Goal: Task Accomplishment & Management: Use online tool/utility

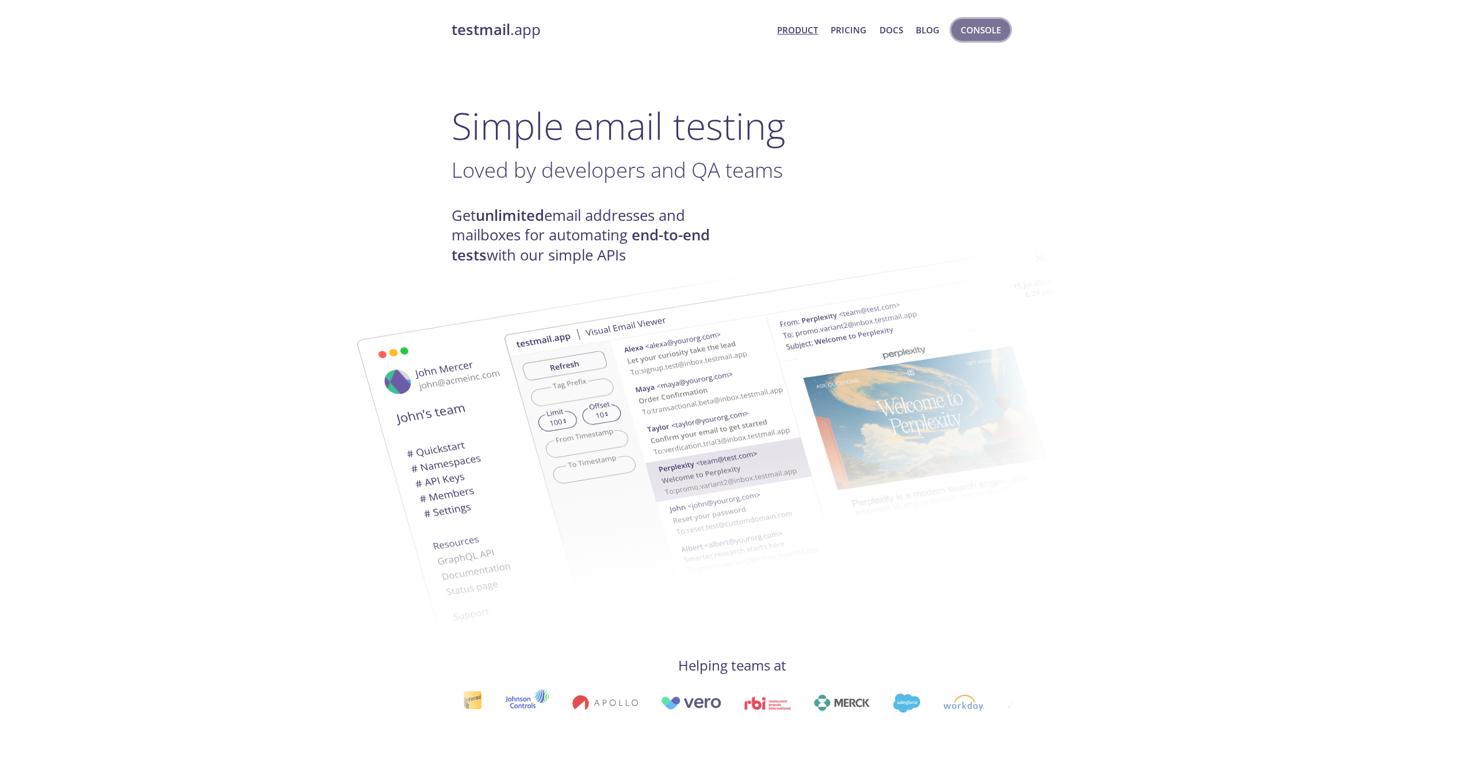
click at [986, 28] on span "Console" at bounding box center [981, 29] width 40 height 15
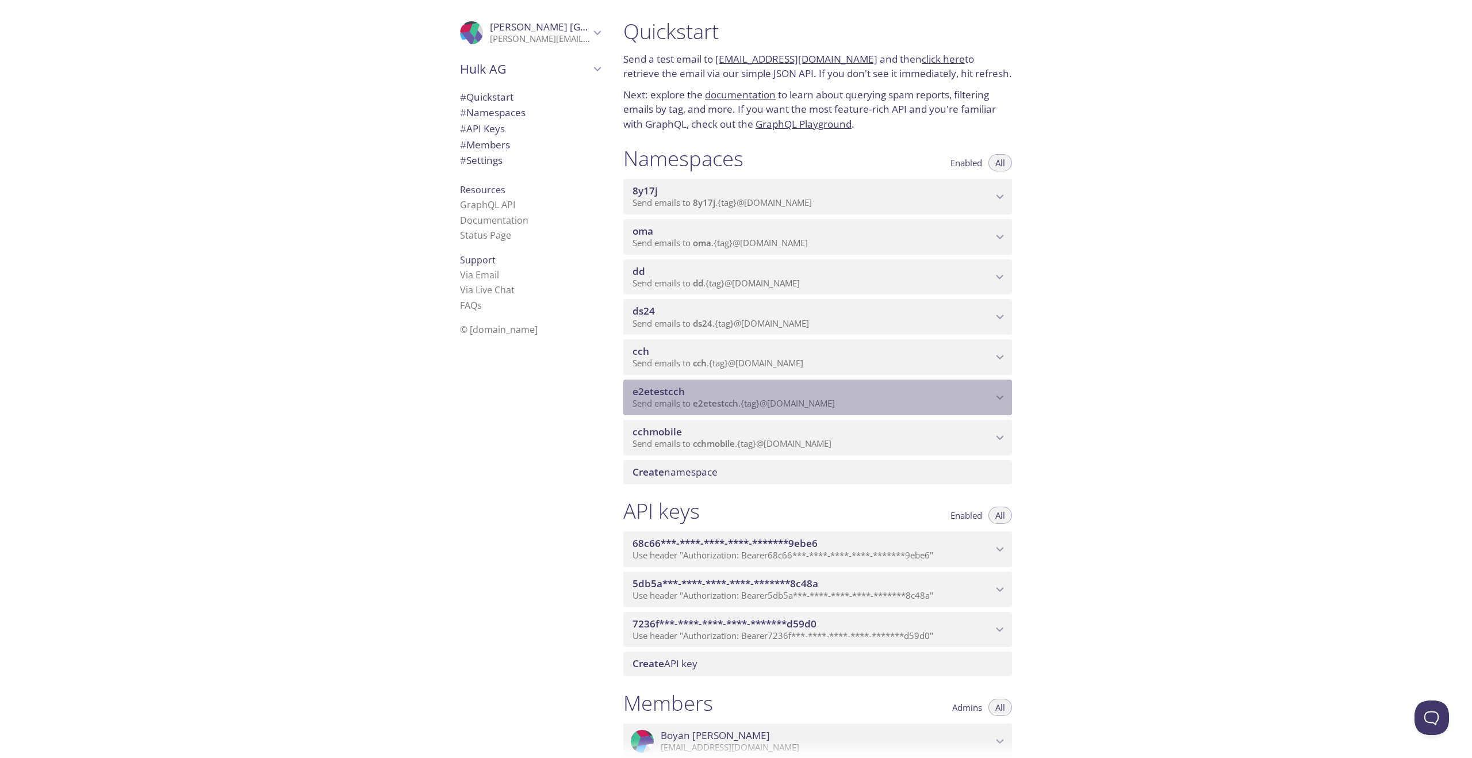
click at [917, 398] on p "Send emails to e2etestcch . {tag} @[DOMAIN_NAME]" at bounding box center [813, 404] width 360 height 12
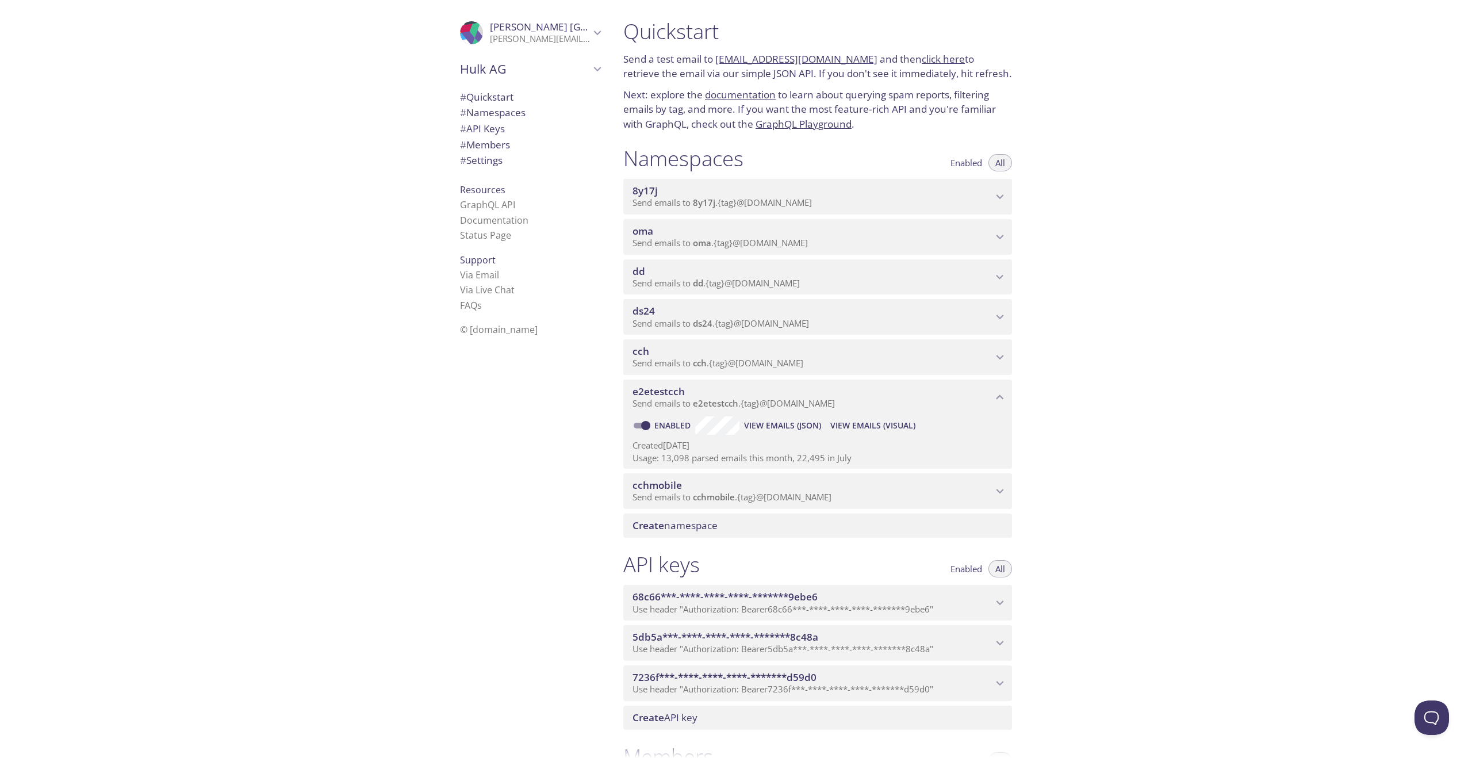
click at [871, 426] on span "View Emails (Visual)" at bounding box center [873, 426] width 85 height 14
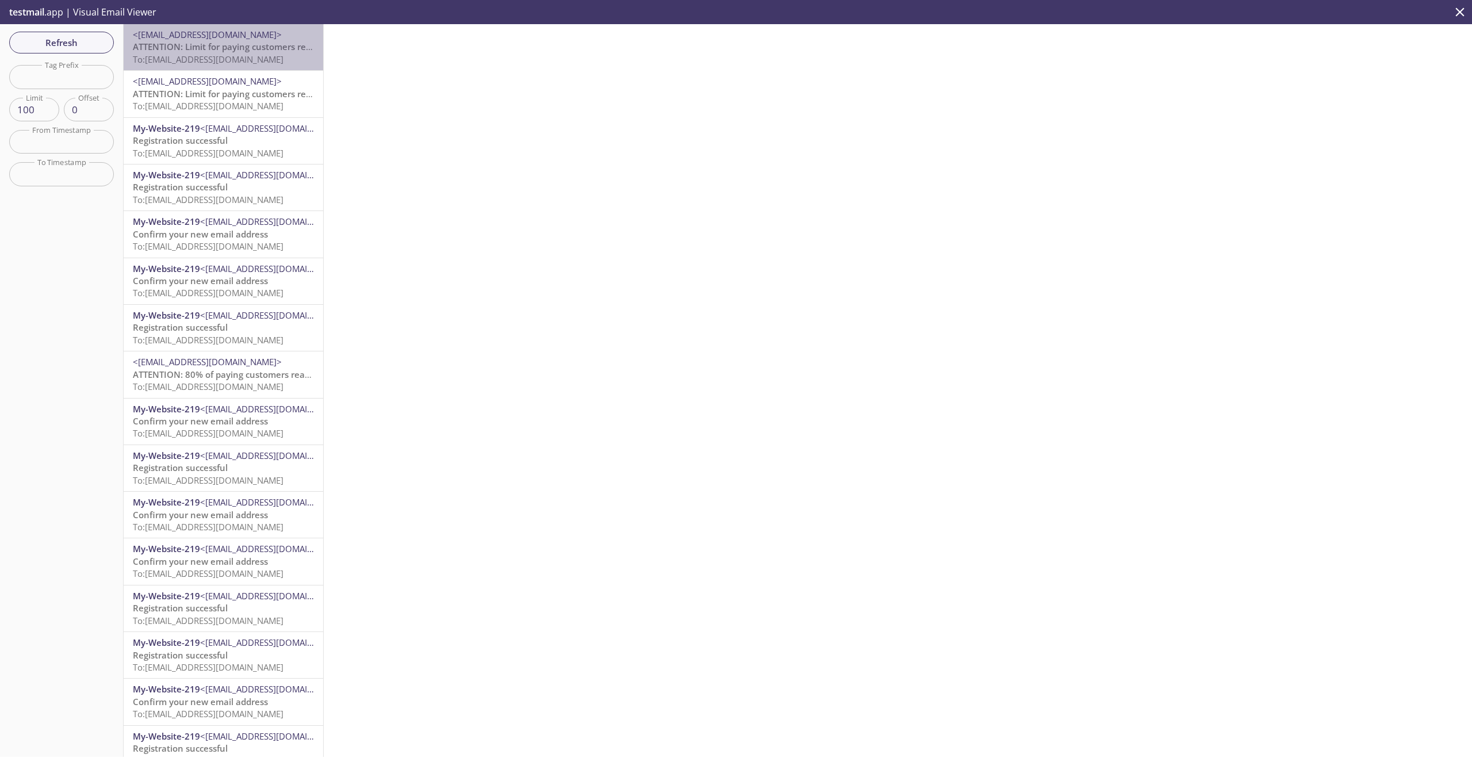
click at [234, 48] on span "ATTENTION: Limit for paying customers reached" at bounding box center [232, 47] width 198 height 12
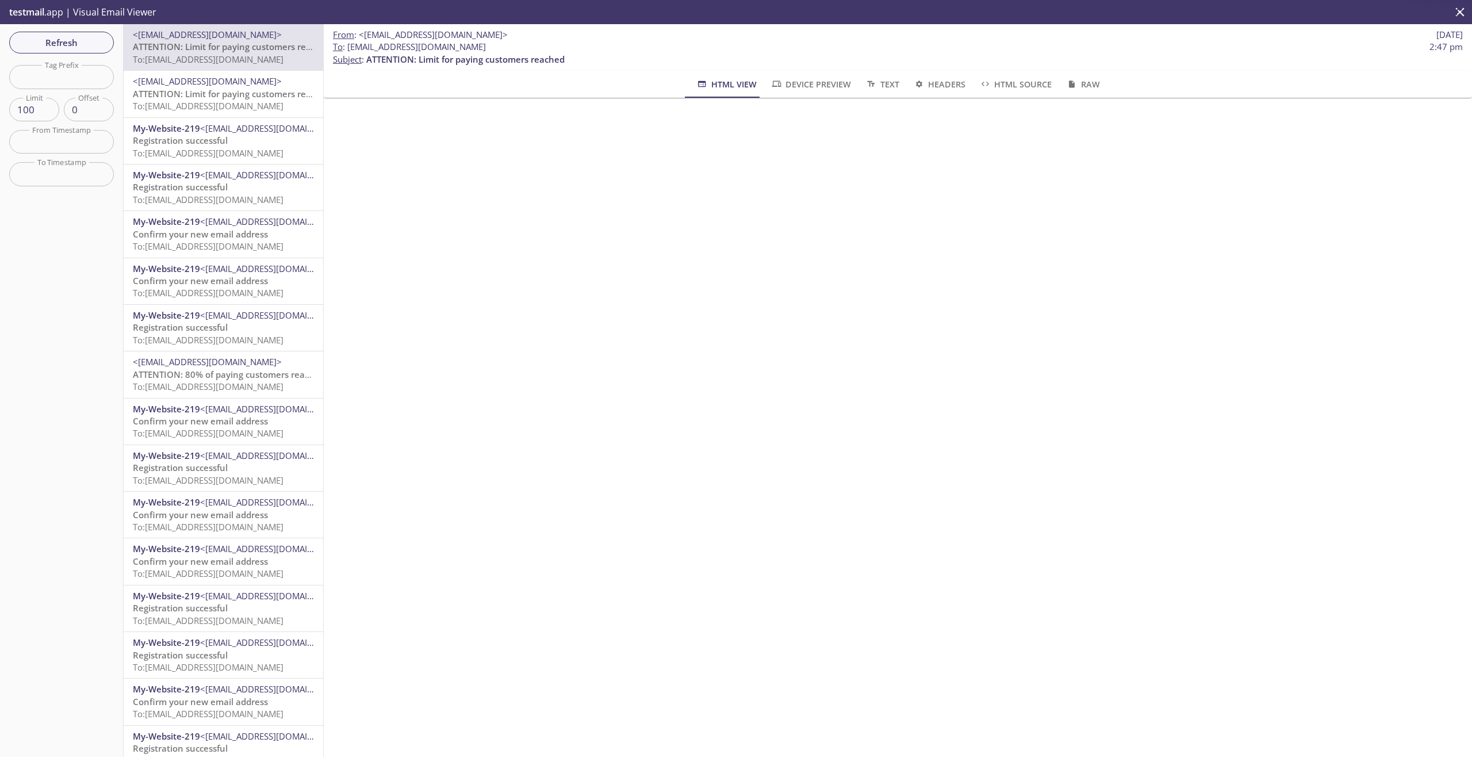
click at [222, 83] on span "<[EMAIL_ADDRESS][DOMAIN_NAME]>" at bounding box center [207, 81] width 149 height 12
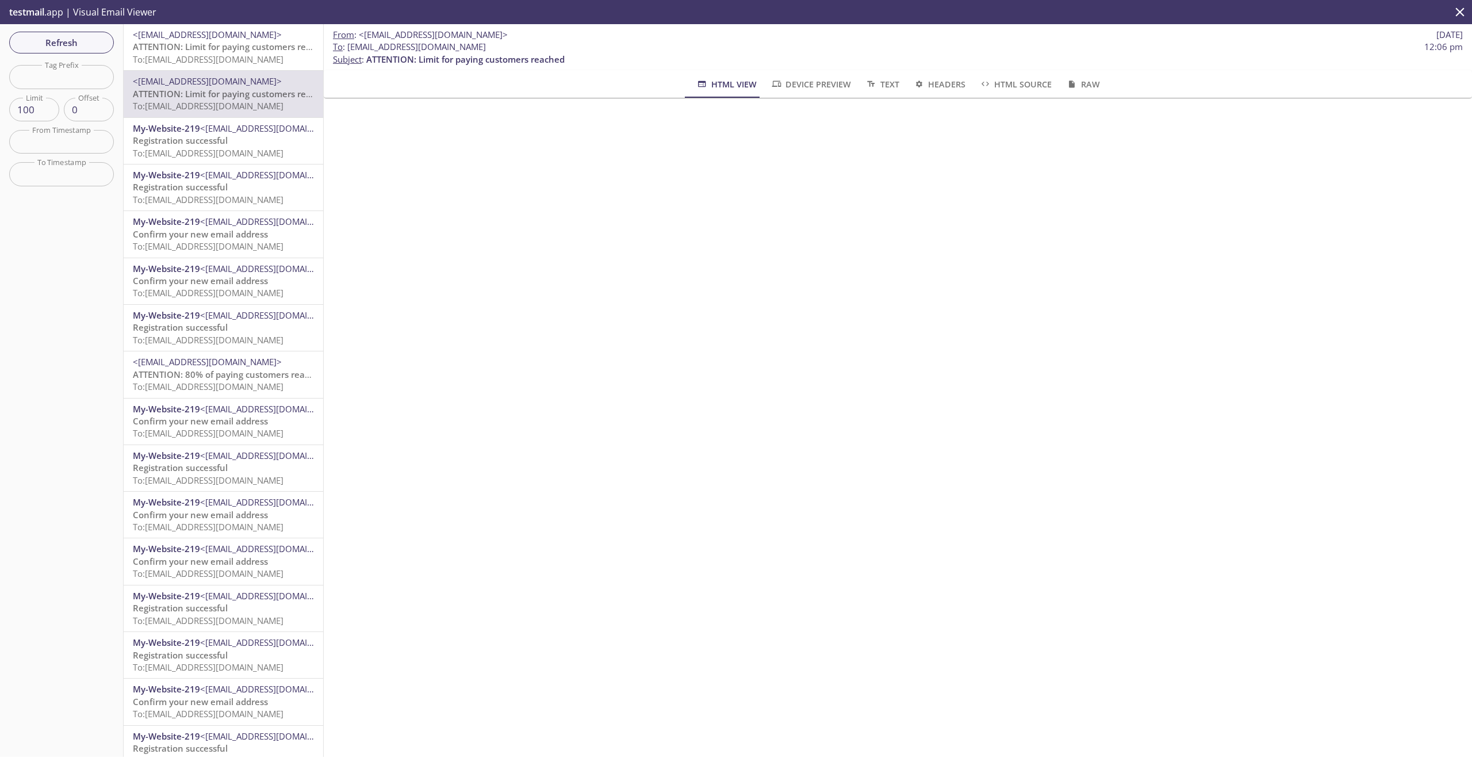
click at [210, 132] on span "<[EMAIL_ADDRESS][DOMAIN_NAME]>" at bounding box center [274, 129] width 149 height 12
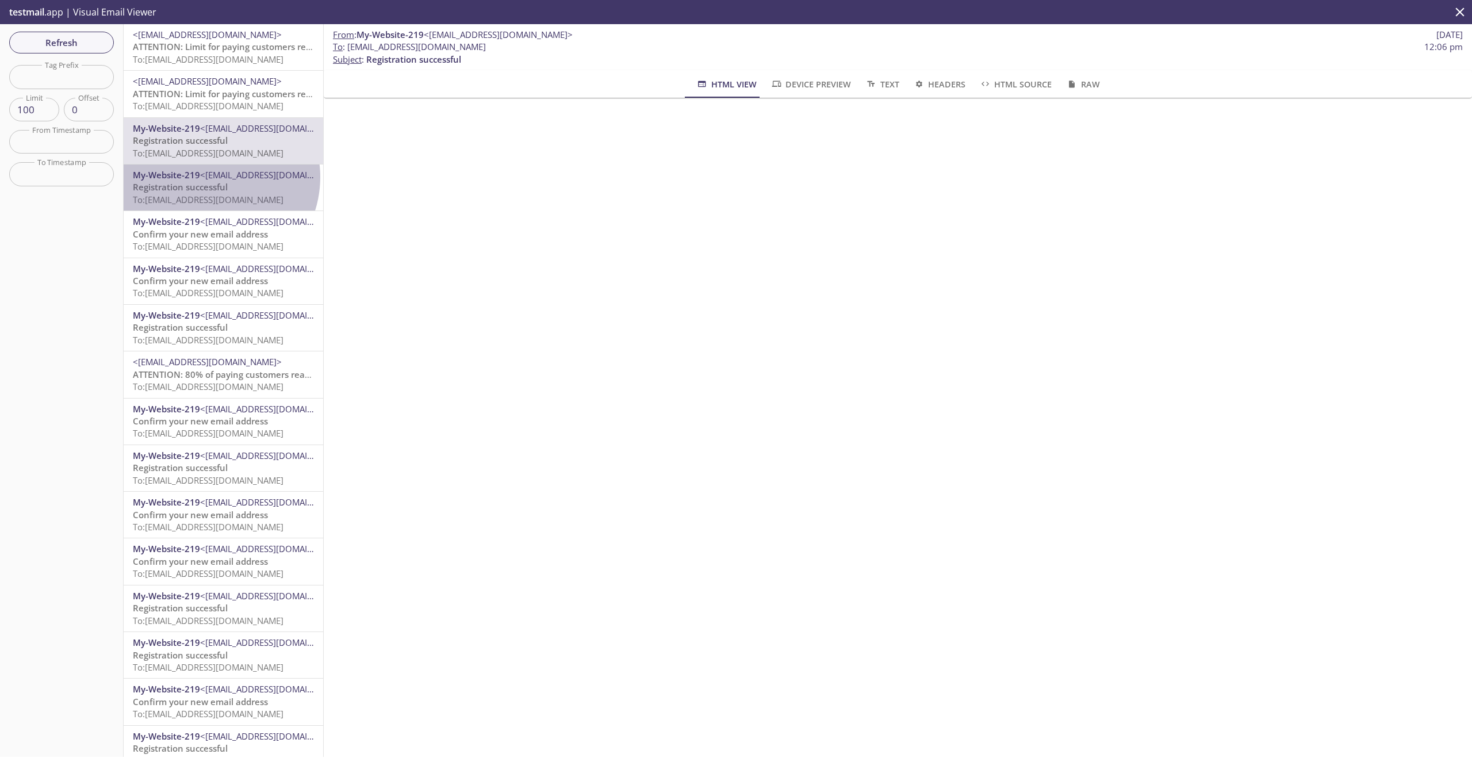
click at [209, 177] on span "<[EMAIL_ADDRESS][DOMAIN_NAME]>" at bounding box center [274, 175] width 149 height 12
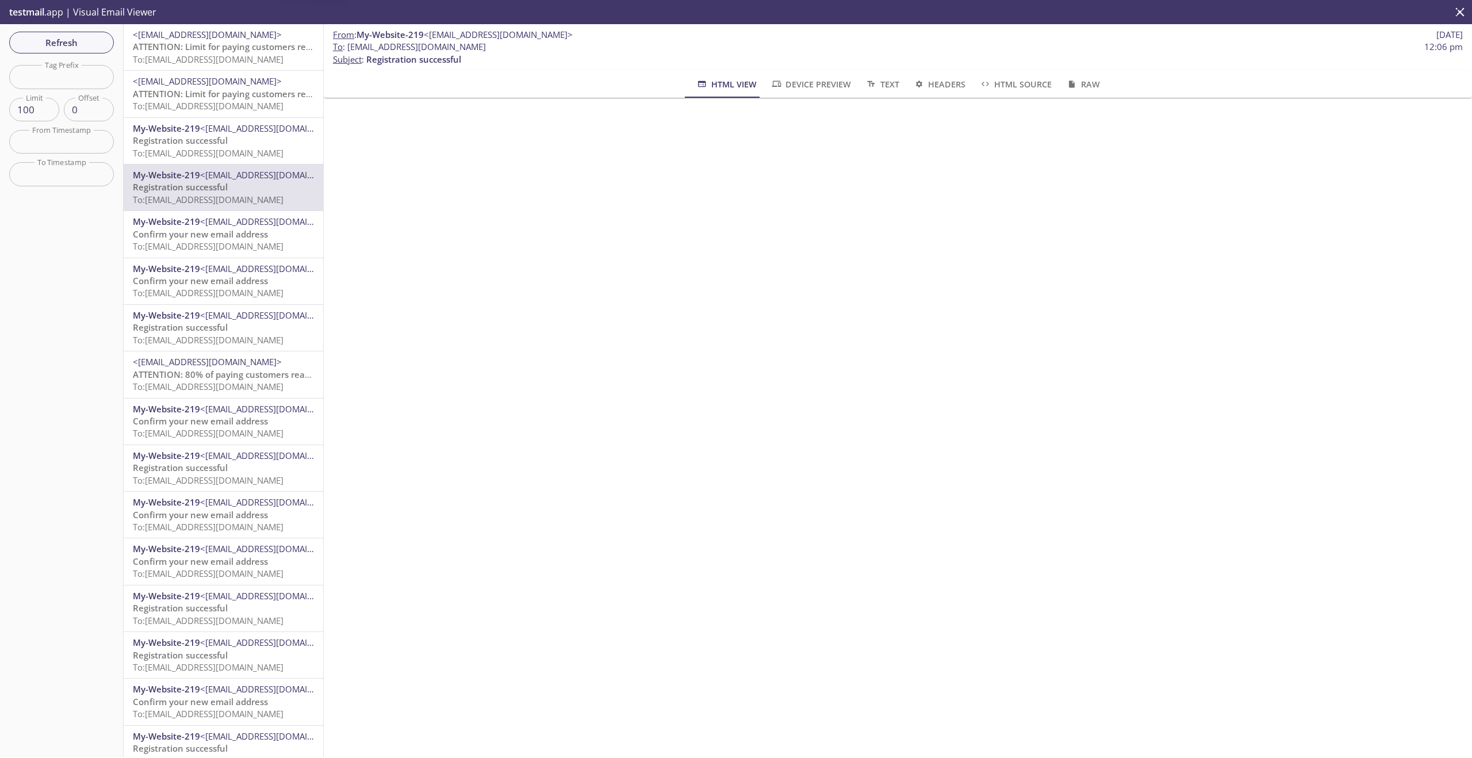
click at [223, 130] on span "<[EMAIL_ADDRESS][DOMAIN_NAME]>" at bounding box center [274, 129] width 149 height 12
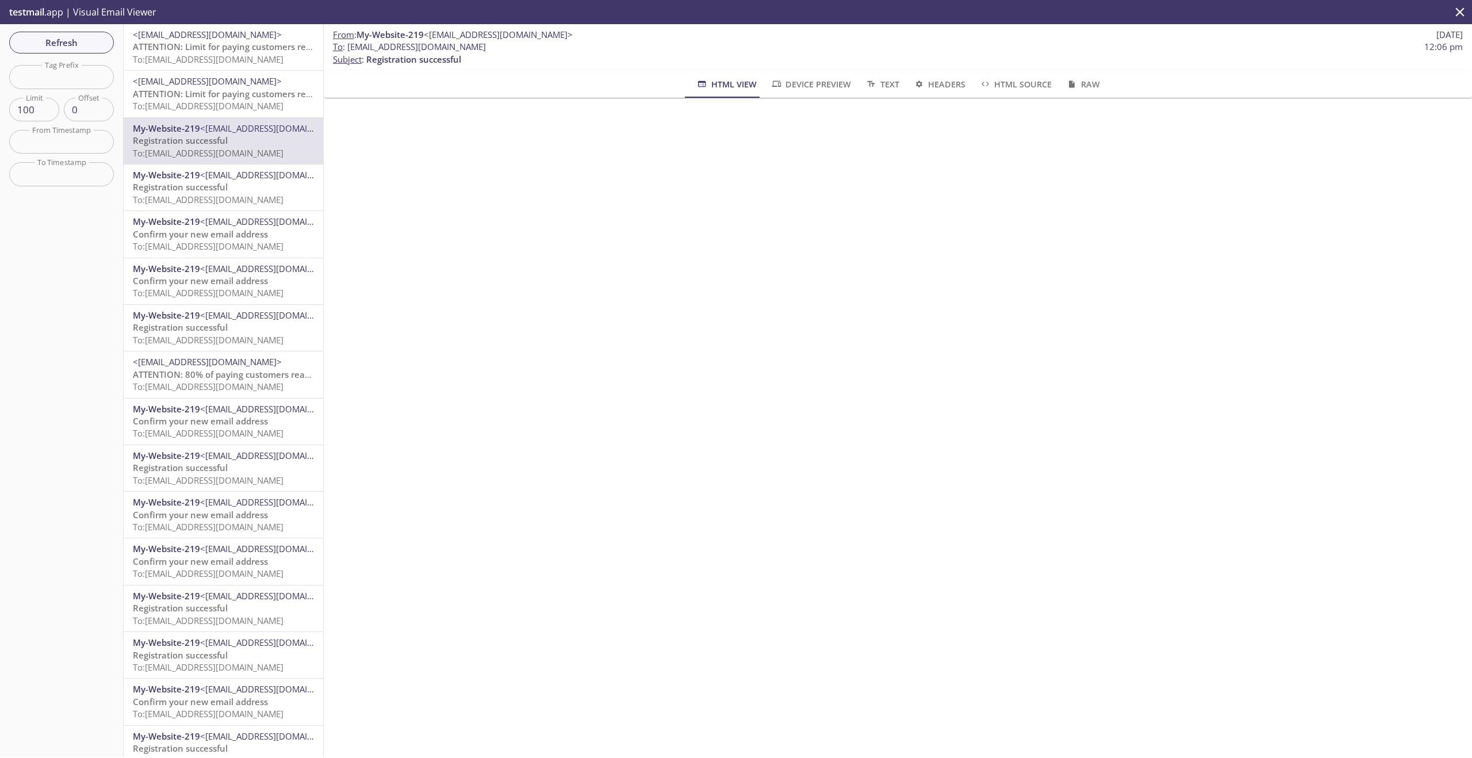
click at [192, 101] on span "To: [EMAIL_ADDRESS][DOMAIN_NAME]" at bounding box center [208, 106] width 151 height 12
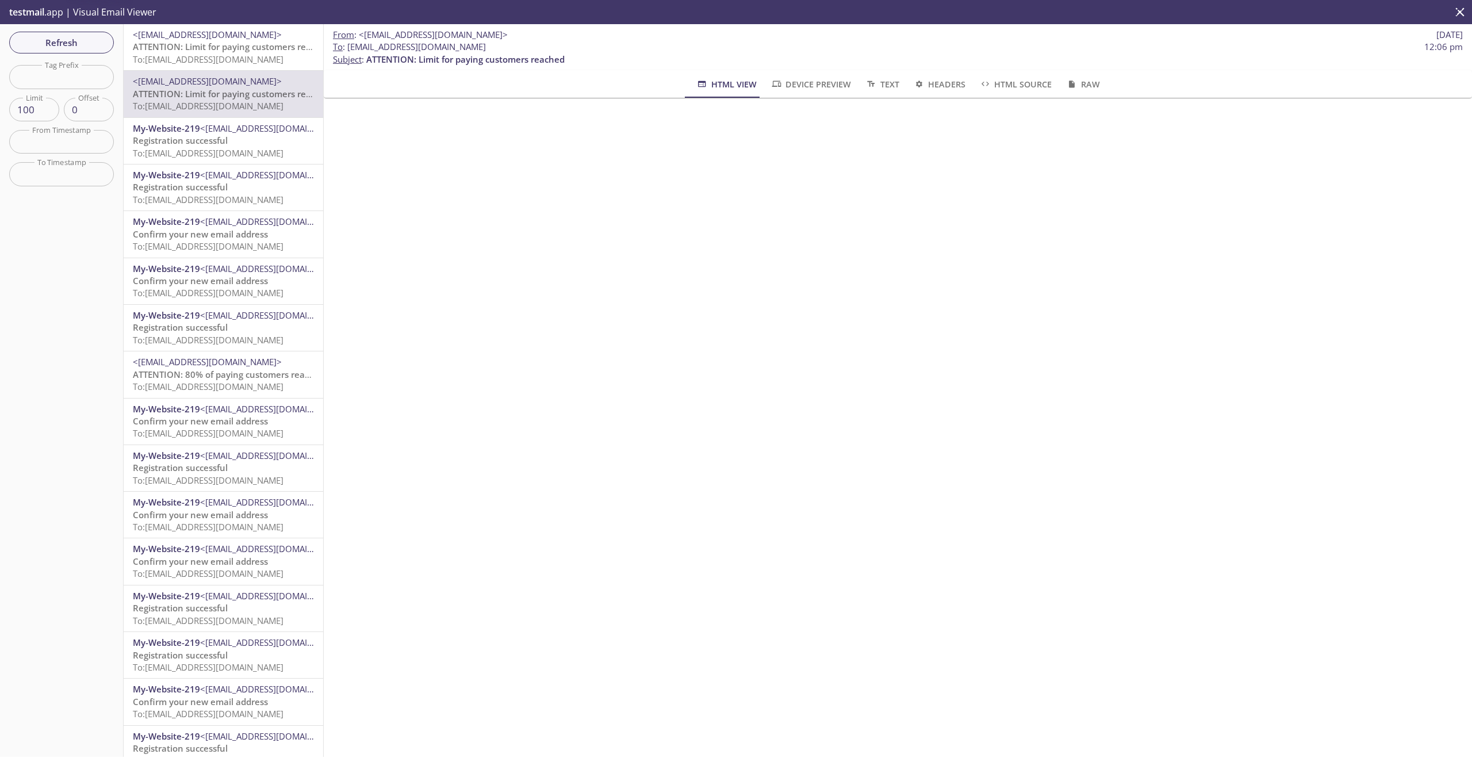
click at [189, 127] on span "My-Website-219" at bounding box center [166, 129] width 67 height 12
